Goal: Information Seeking & Learning: Learn about a topic

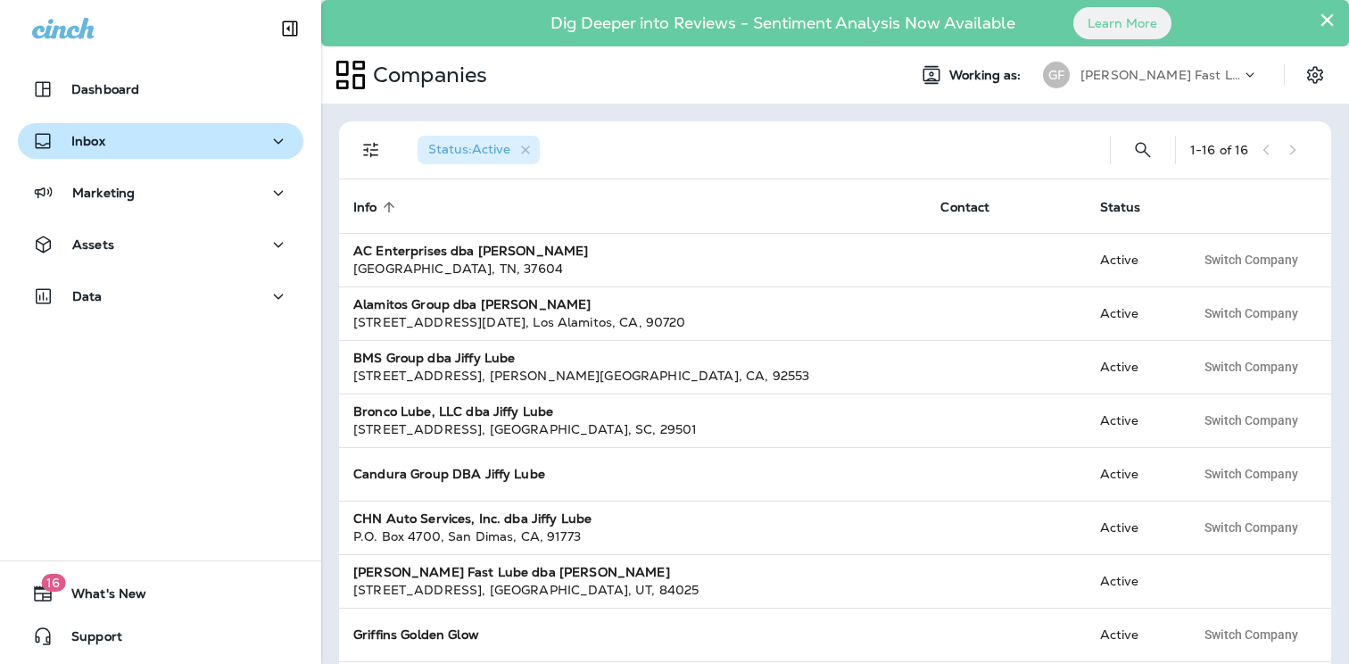
click at [111, 157] on button "Inbox" at bounding box center [160, 141] width 285 height 36
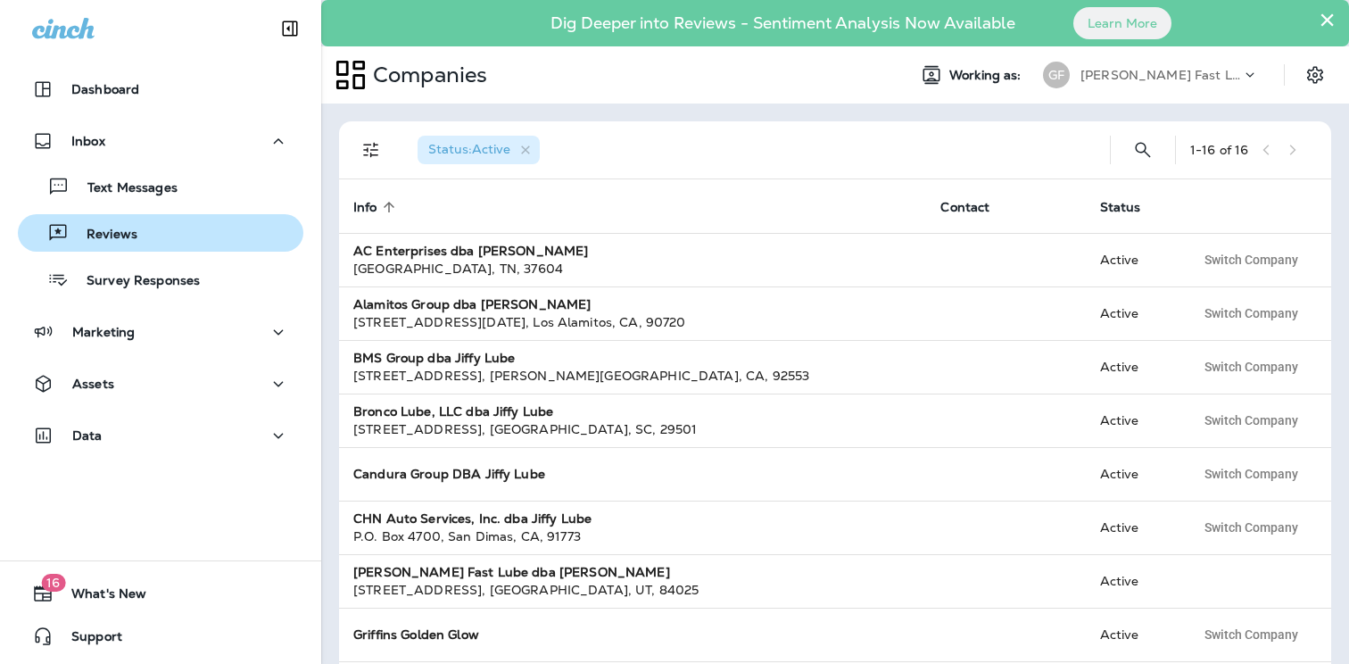
click at [112, 235] on p "Reviews" at bounding box center [103, 235] width 69 height 17
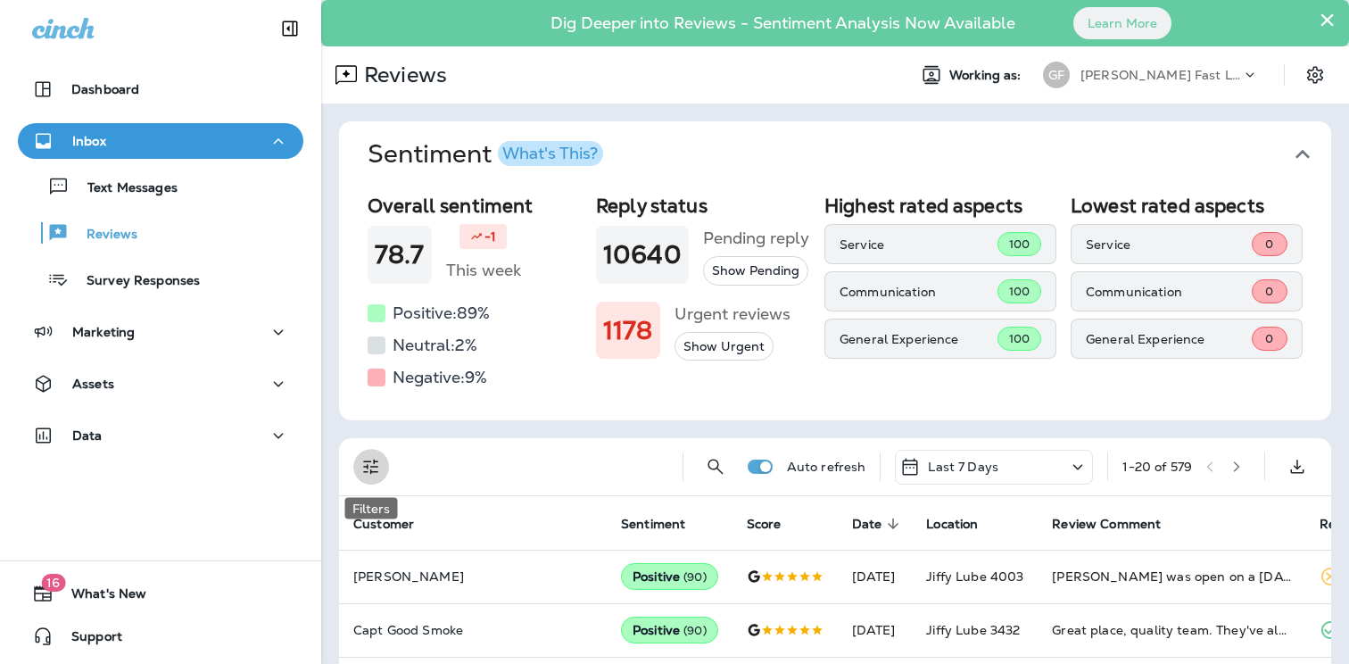
click at [357, 468] on button "Filters" at bounding box center [371, 467] width 36 height 36
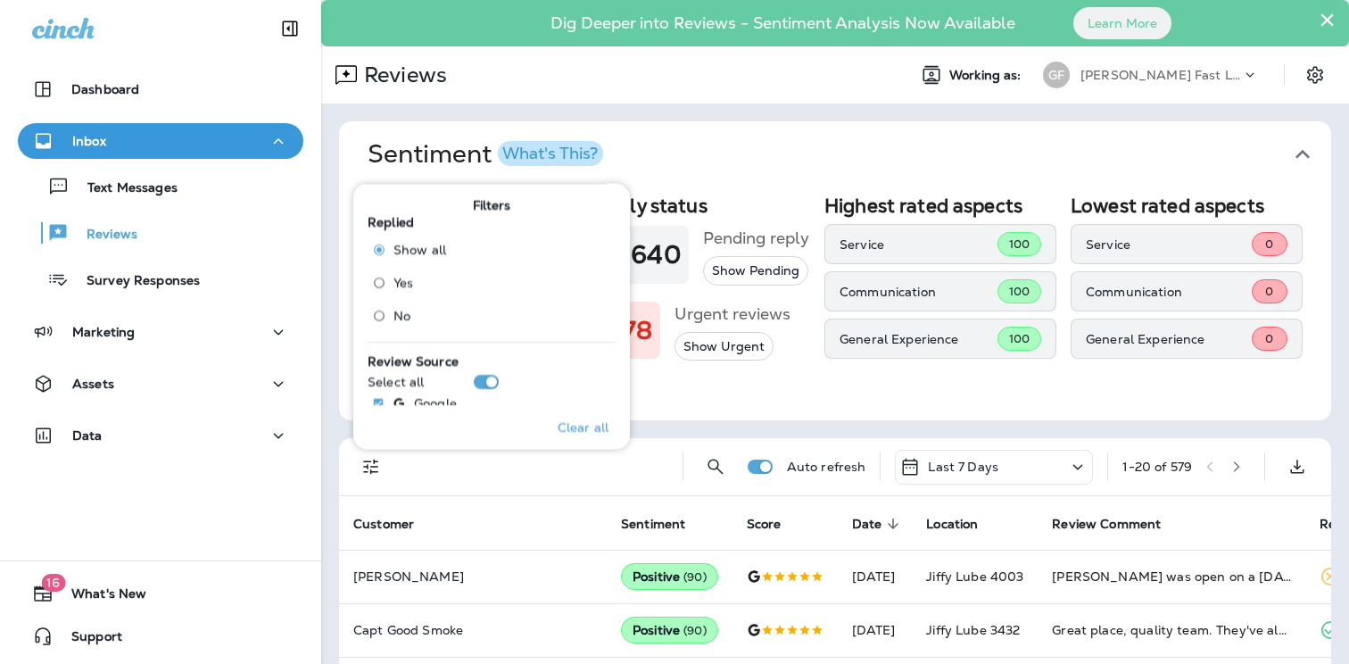
click at [400, 318] on span "No" at bounding box center [401, 316] width 17 height 14
click at [1110, 397] on div "Overall sentiment 78.7 -1 This week Positive: 89 % Neutral: 2 % Negative: 9 % R…" at bounding box center [835, 303] width 992 height 233
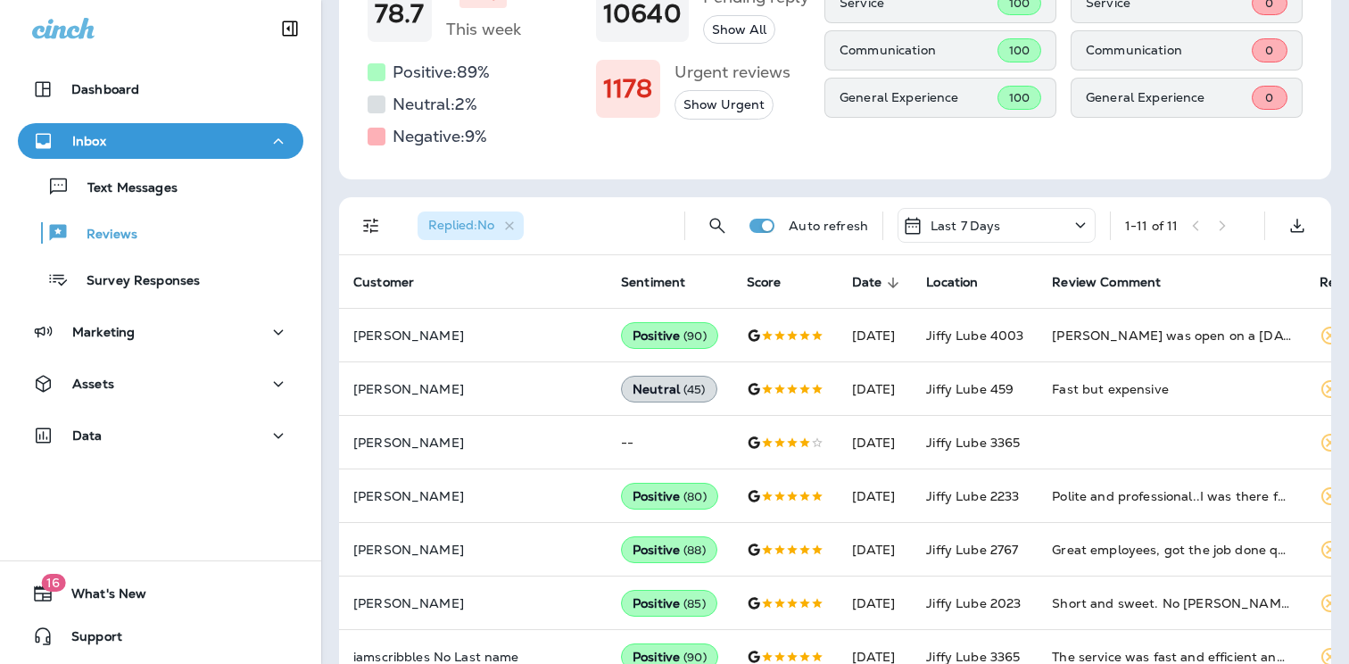
scroll to position [262, 0]
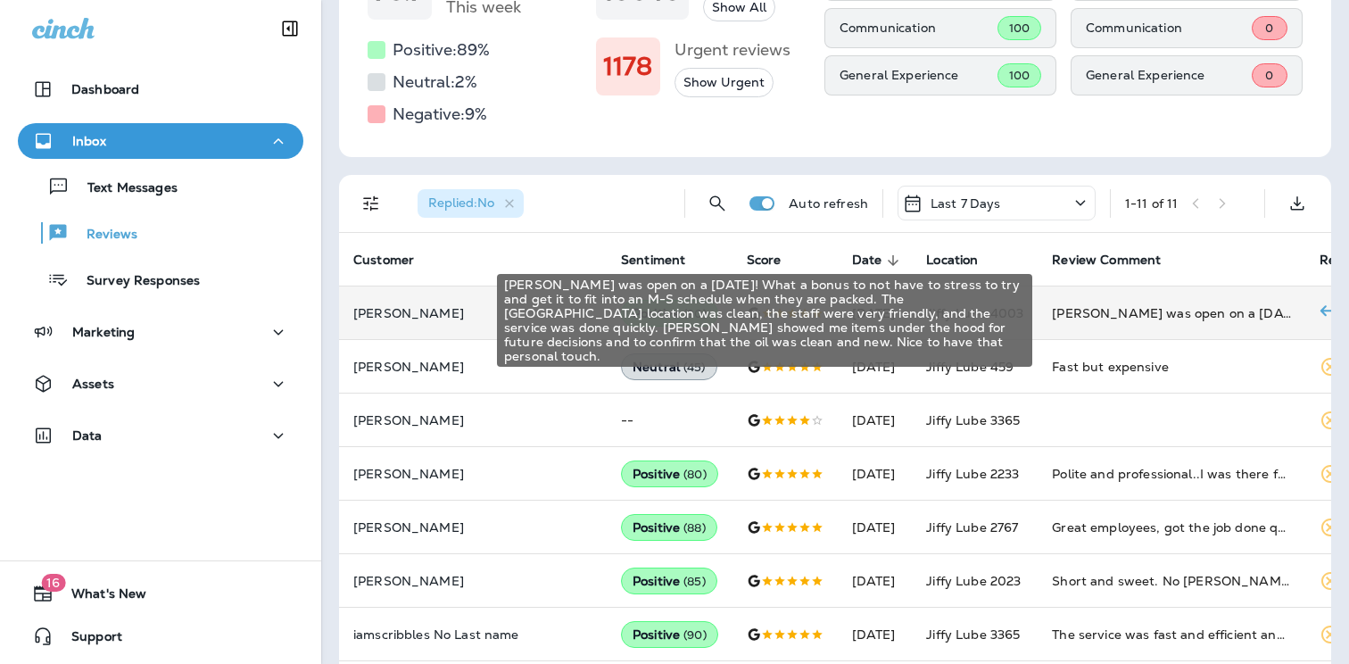
click at [1058, 314] on div "[PERSON_NAME] was open on a [DATE]! What a bonus to not have to stress to try a…" at bounding box center [1171, 313] width 239 height 18
